Goal: Task Accomplishment & Management: Use online tool/utility

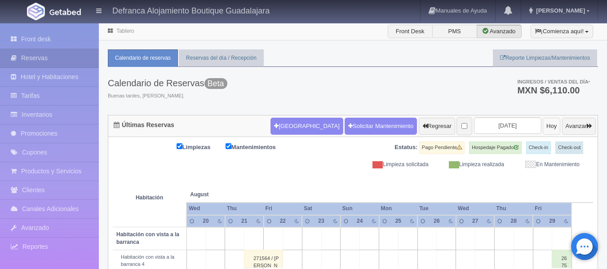
click at [543, 128] on button "Hoy" at bounding box center [552, 126] width 18 height 17
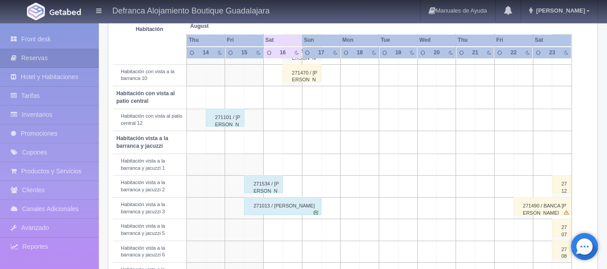
scroll to position [270, 0]
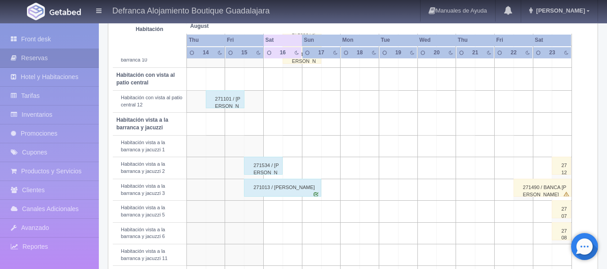
click at [295, 214] on td at bounding box center [292, 212] width 19 height 22
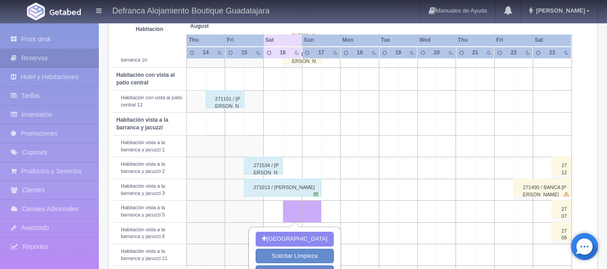
click at [216, 101] on div "271101 / [PERSON_NAME]" at bounding box center [225, 99] width 39 height 18
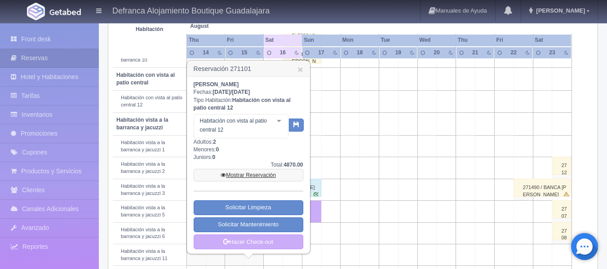
click at [273, 174] on link "Mostrar Reservación" at bounding box center [249, 175] width 110 height 13
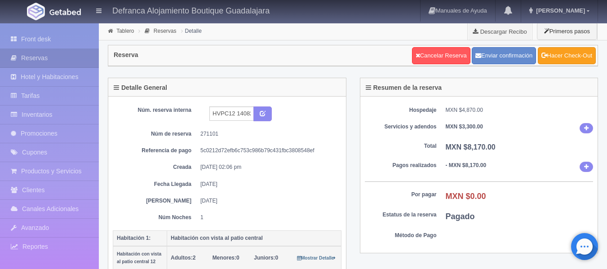
click at [587, 58] on link "Hacer Check-Out" at bounding box center [567, 55] width 58 height 17
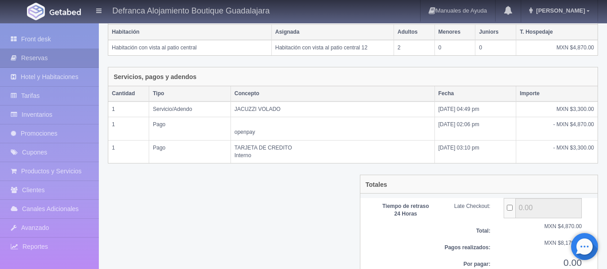
scroll to position [210, 0]
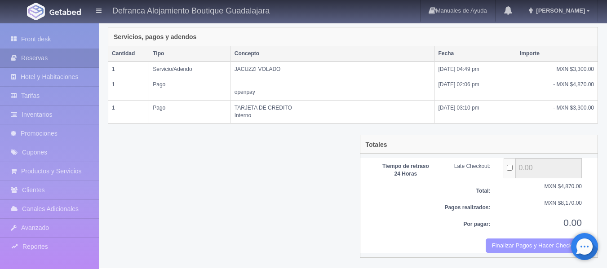
click at [520, 245] on button "Finalizar Pagos y Hacer Checkout" at bounding box center [534, 246] width 96 height 15
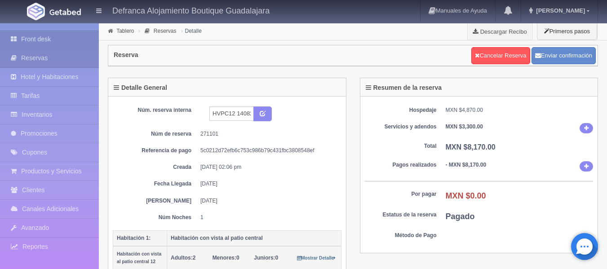
click at [33, 39] on link "Front desk" at bounding box center [49, 39] width 99 height 18
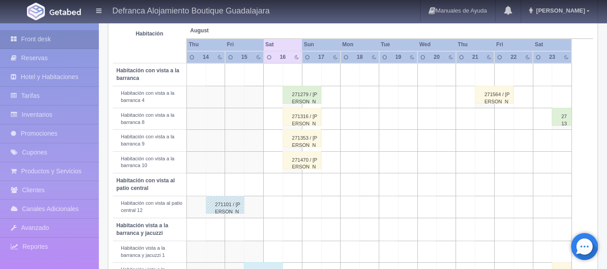
scroll to position [180, 0]
